Goal: Information Seeking & Learning: Learn about a topic

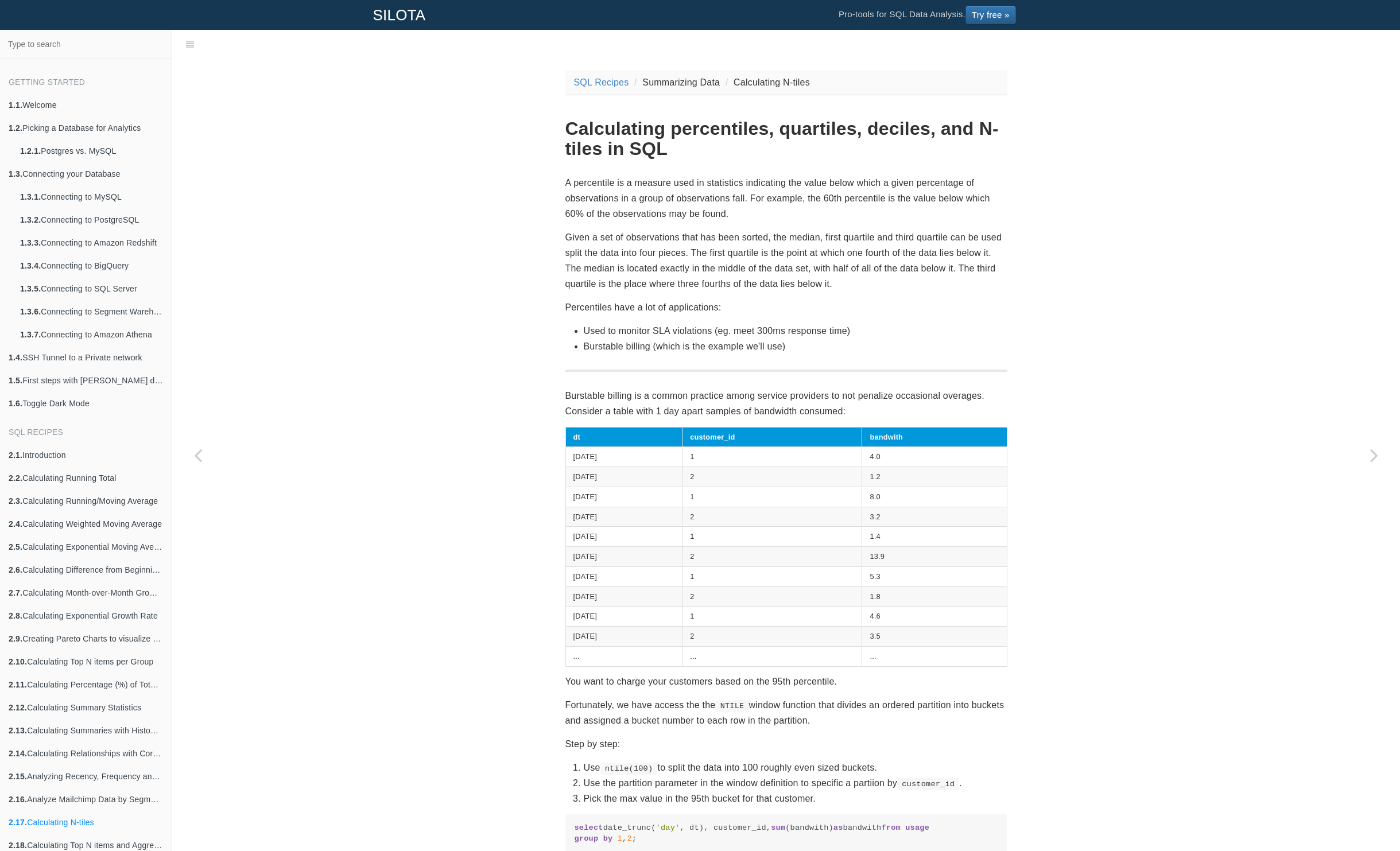
scroll to position [503, 0]
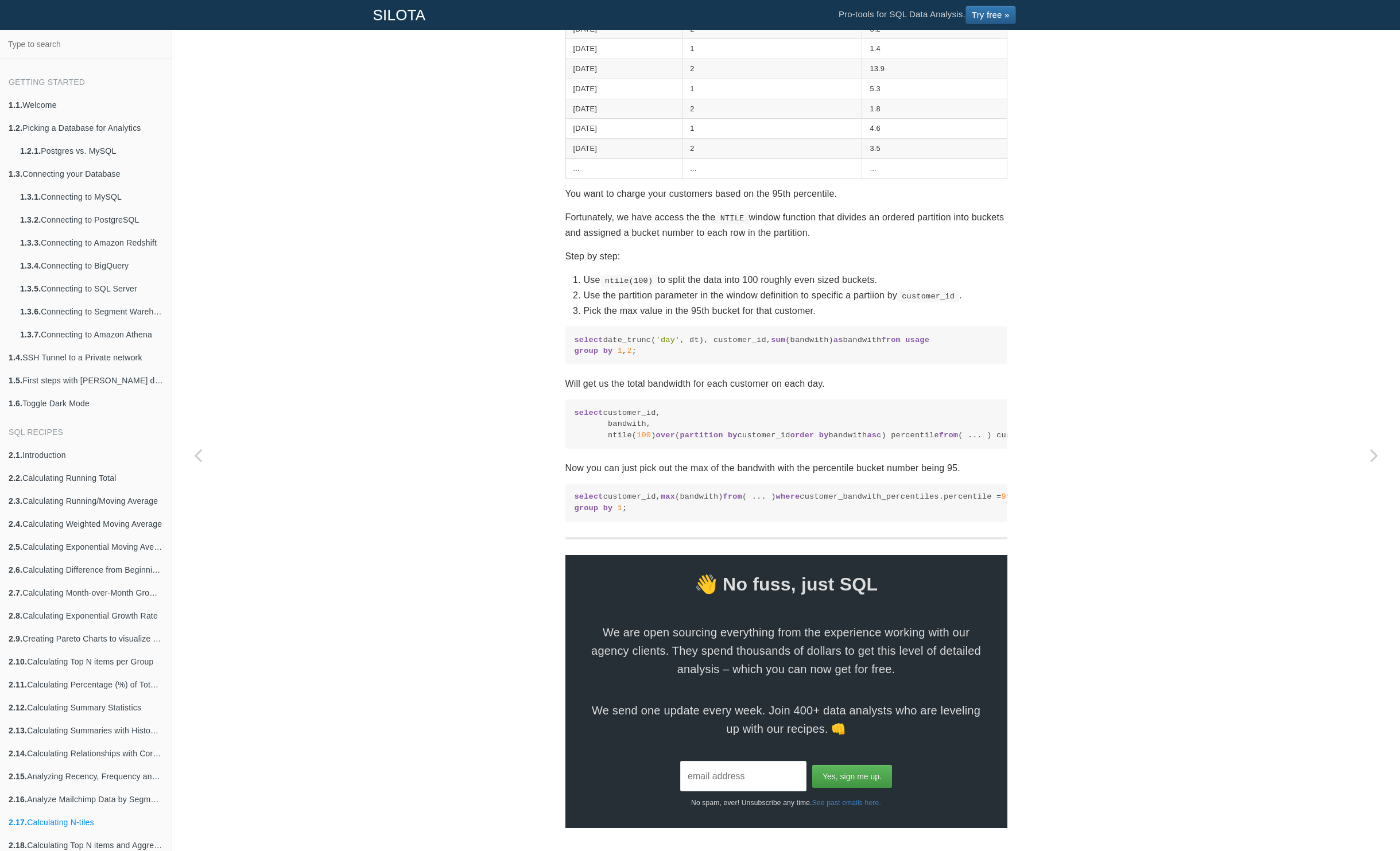
drag, startPoint x: 86, startPoint y: 79, endPoint x: 1, endPoint y: -12, distance: 124.5
click at [1, 30] on div "Getting Started 1.1. Welcome 1.2. Picking a Database for Analytics 1.2.1. Postg…" at bounding box center [86, 440] width 173 height 821
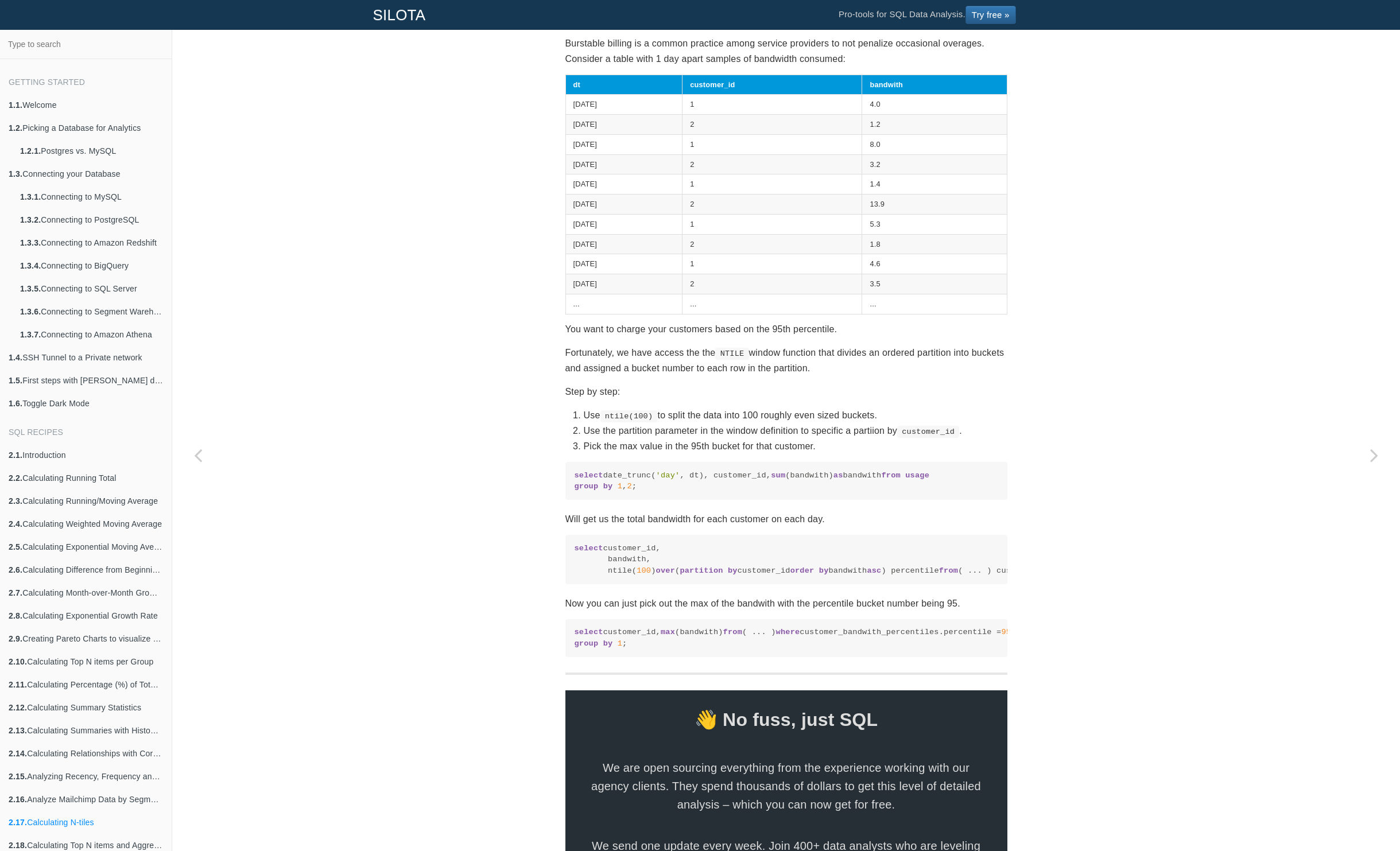
scroll to position [329, 0]
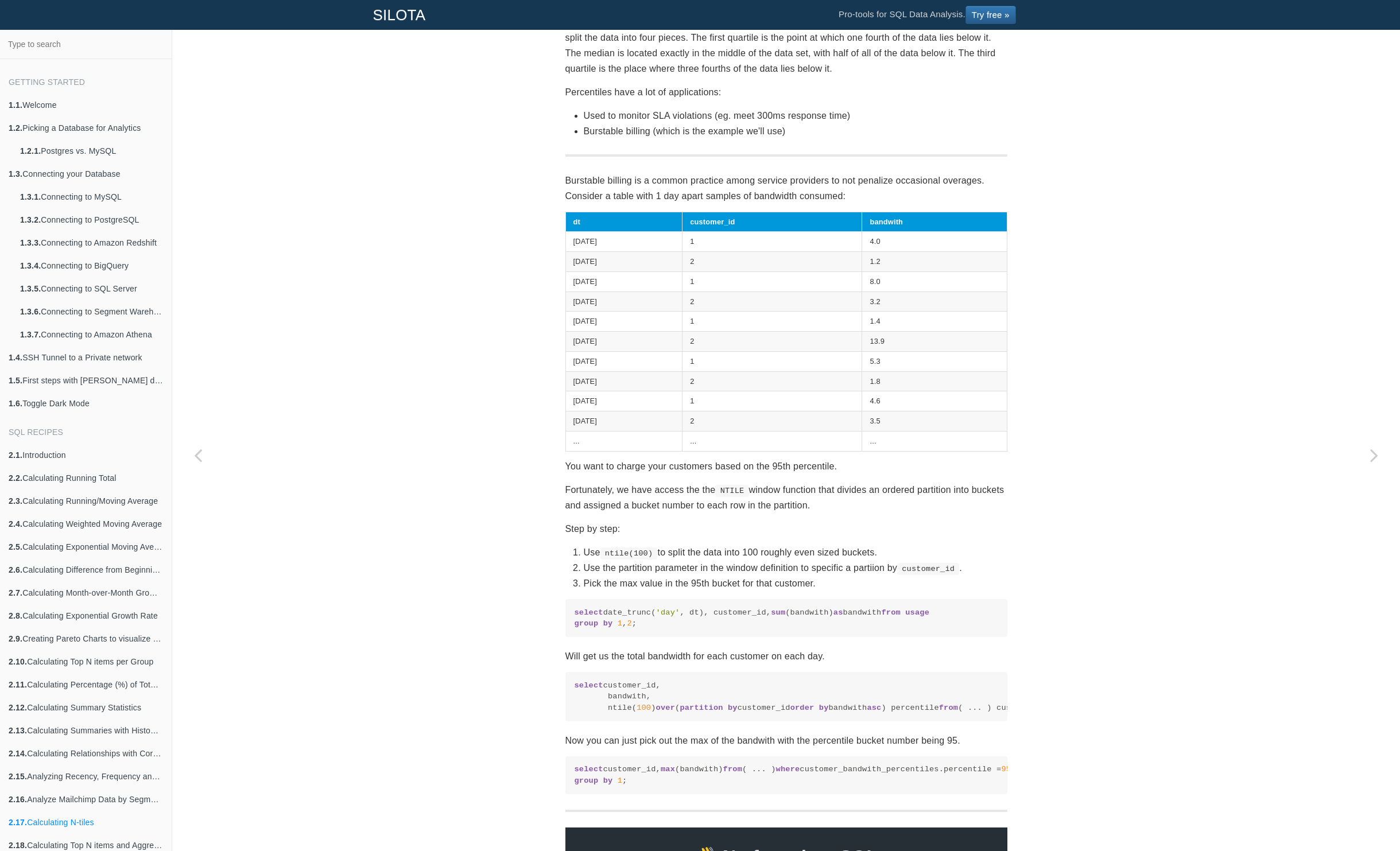
click at [239, 367] on div "SQL Recipes Summarizing Data Calculating N-tiles Calculating percentiles, quart…" at bounding box center [786, 483] width 1227 height 1280
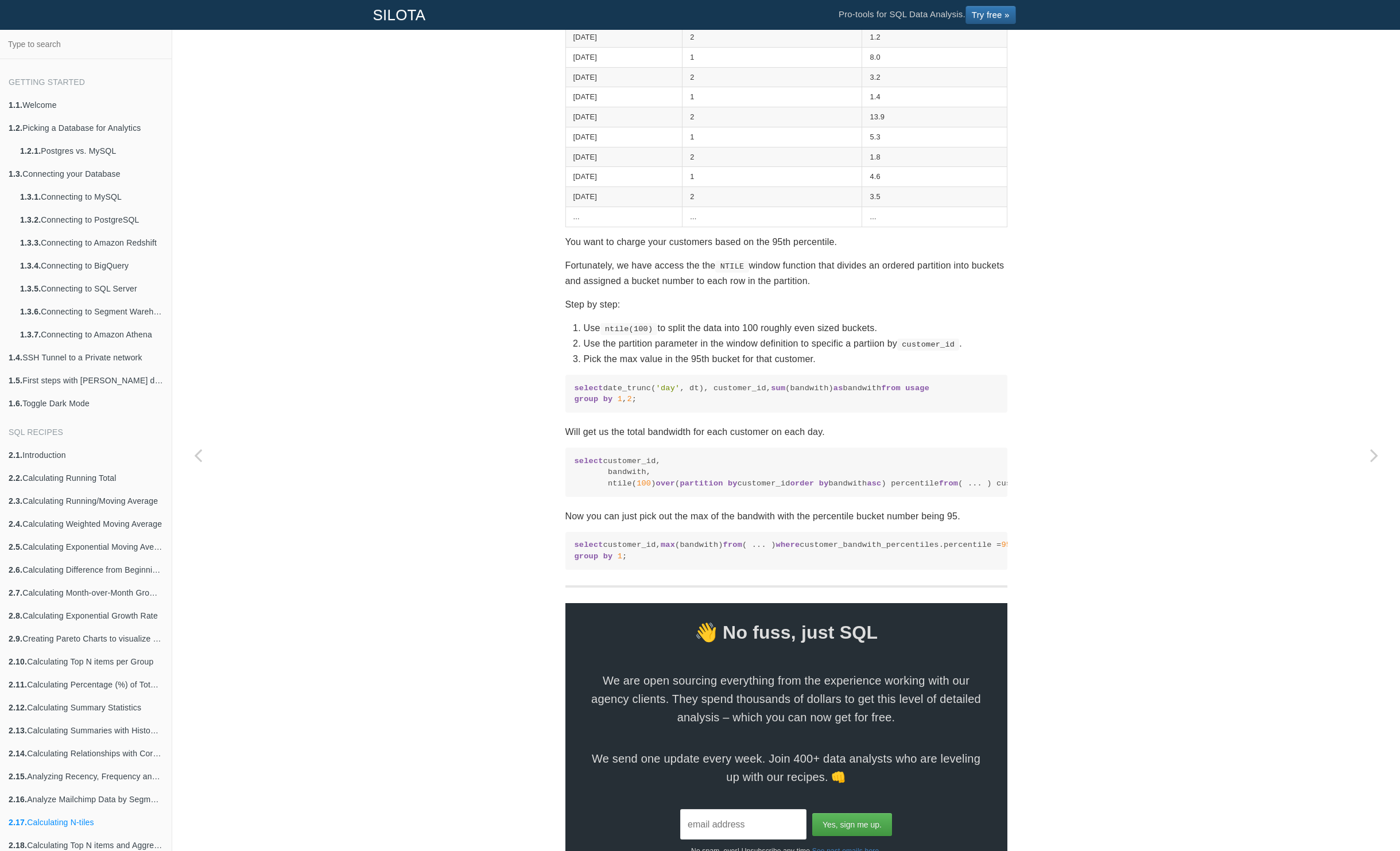
scroll to position [547, 0]
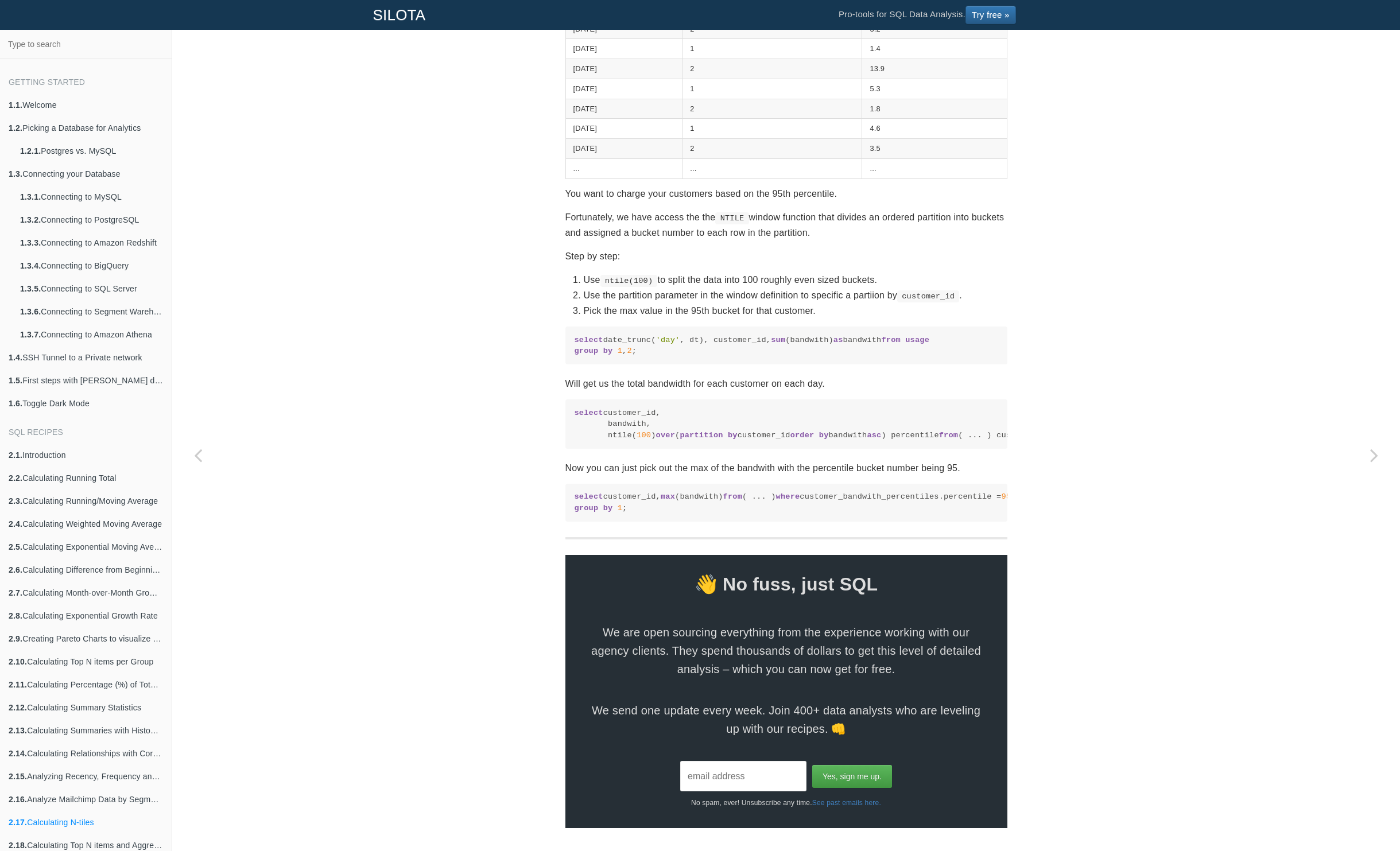
click at [315, 352] on div "SQL Recipes Summarizing Data Calculating N-tiles Calculating percentiles, quart…" at bounding box center [786, 210] width 1227 height 1280
drag, startPoint x: 109, startPoint y: 104, endPoint x: 270, endPoint y: 229, distance: 203.8
click at [234, 205] on div "Getting Started 1.1. Welcome 1.2. Picking a Database for Analytics 1.2.1. Postg…" at bounding box center [700, 440] width 1400 height 821
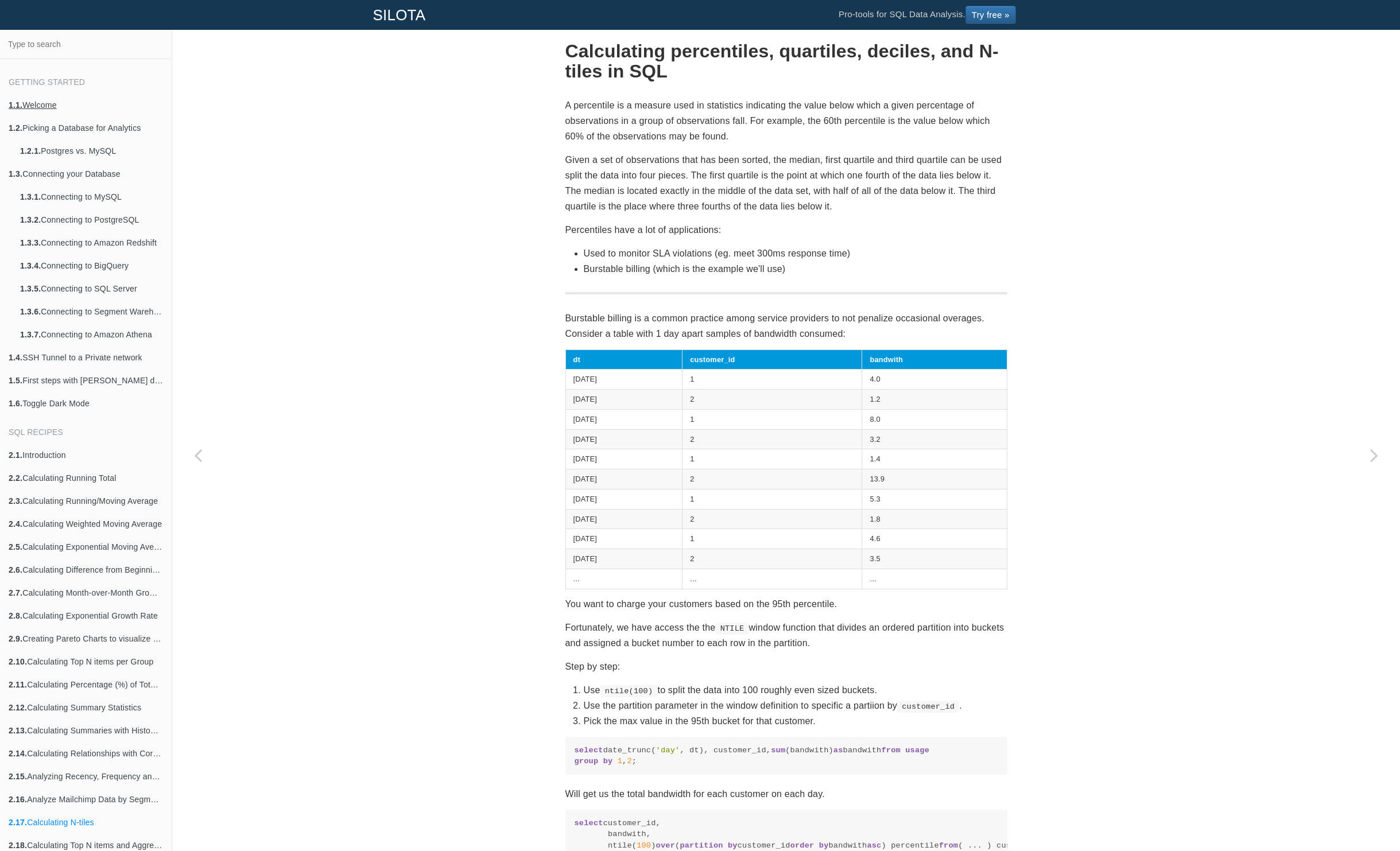
scroll to position [0, 0]
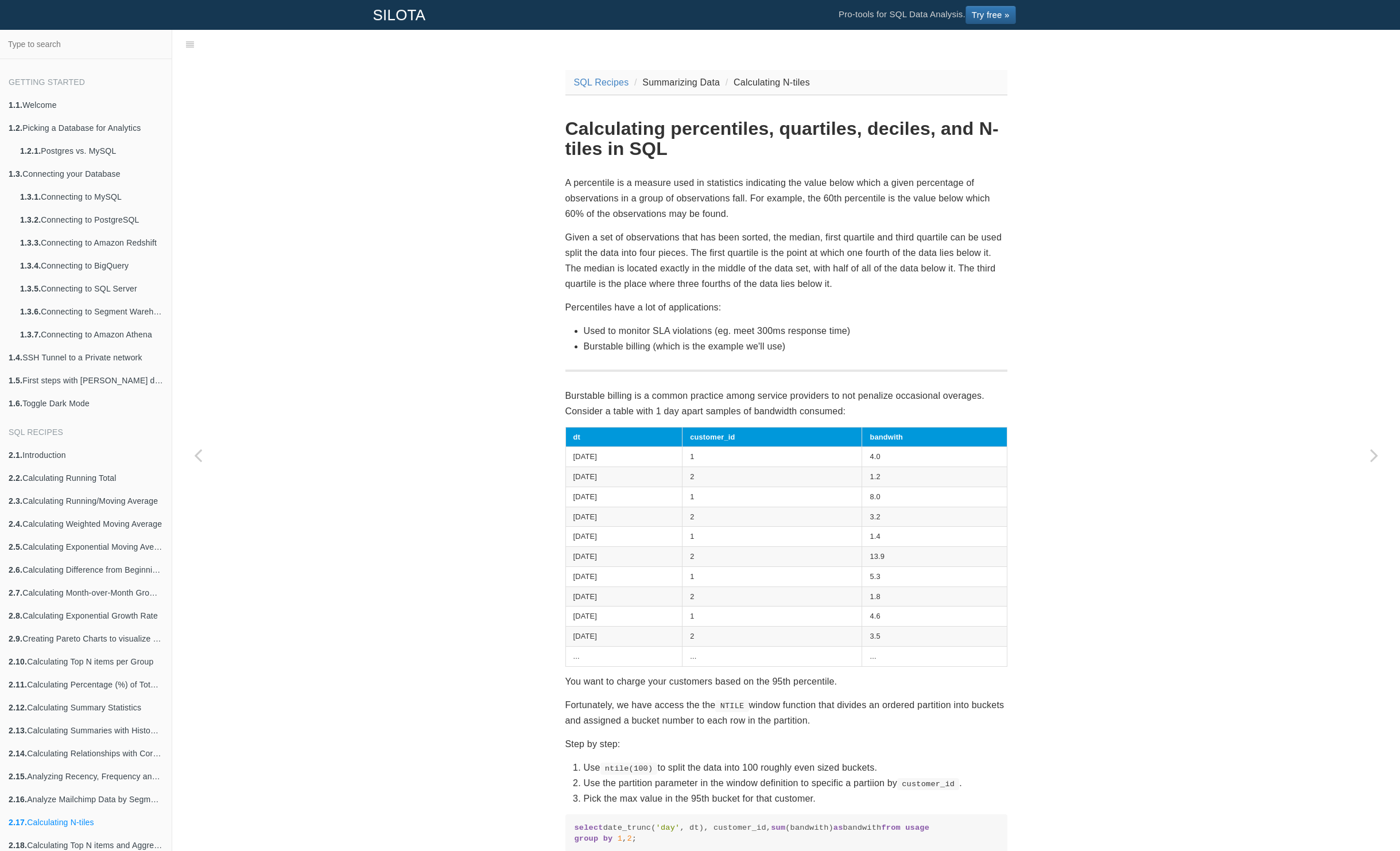
type input "[URL][DOMAIN_NAME]"
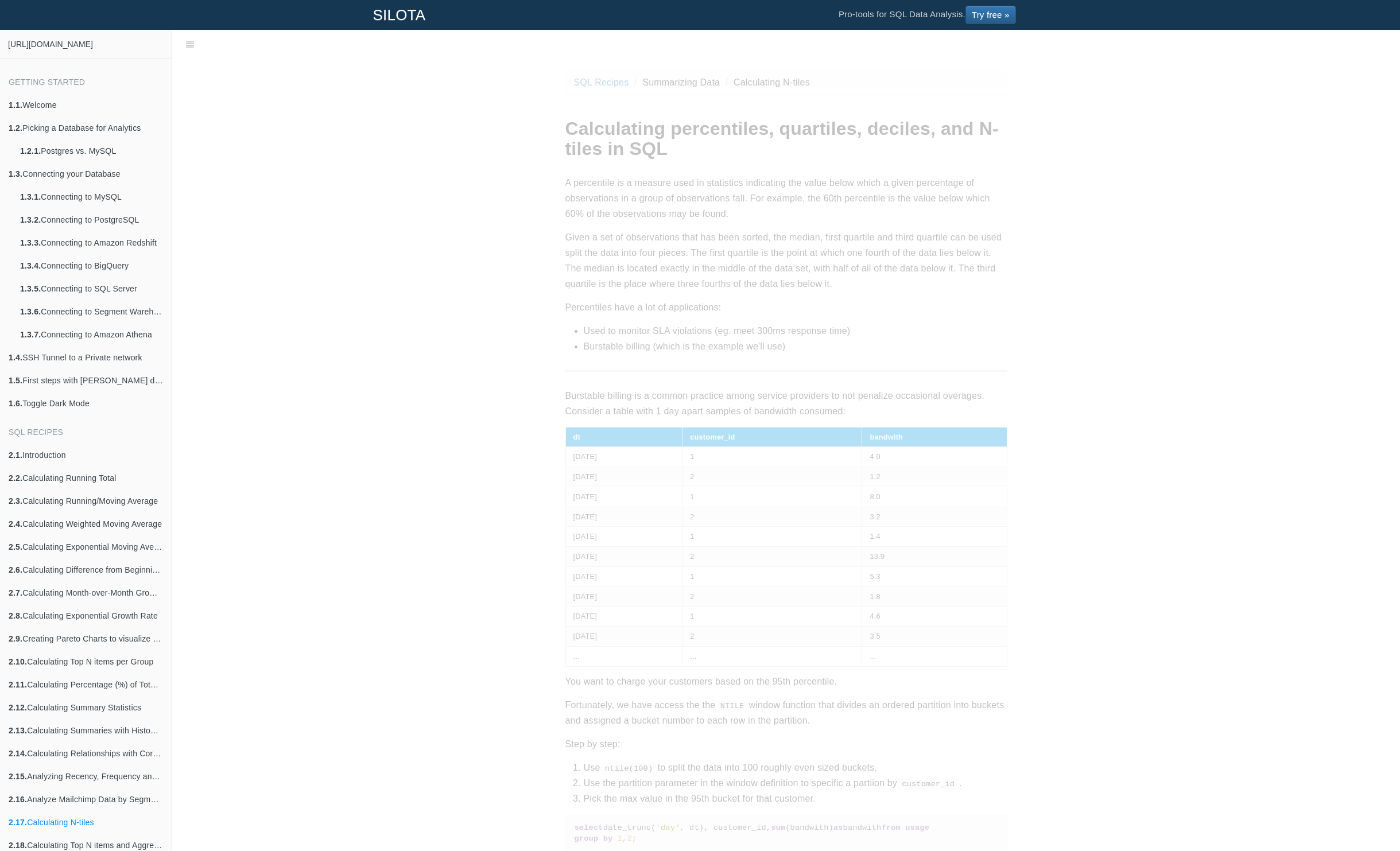
scroll to position [0, 165]
